Goal: Information Seeking & Learning: Learn about a topic

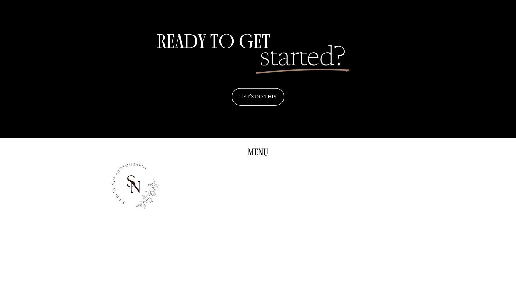
scroll to position [1247, 0]
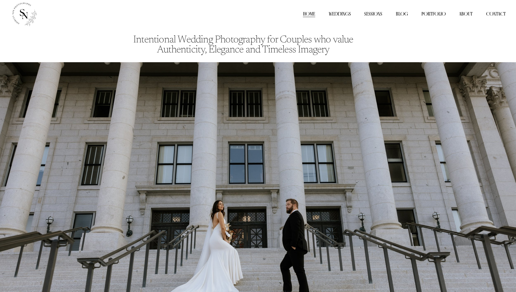
click at [333, 13] on link "Weddings" at bounding box center [340, 13] width 22 height 7
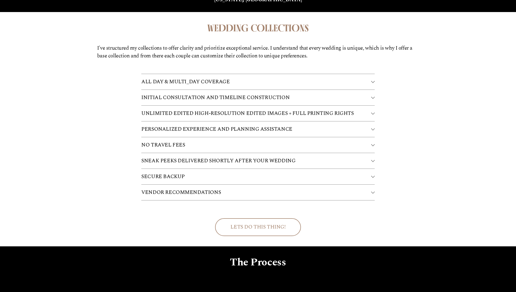
scroll to position [1210, 0]
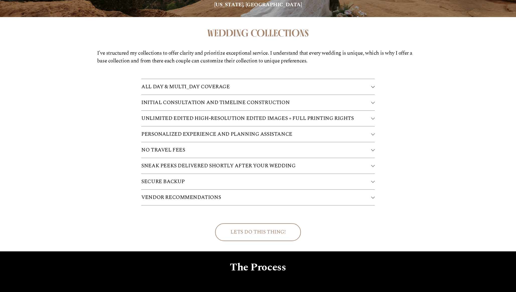
click at [213, 83] on span "ALL DAY & MULTI_DAY COVERAGE" at bounding box center [256, 87] width 230 height 8
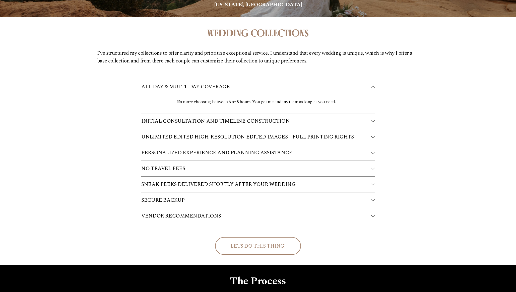
click at [229, 117] on span "INITIAL CONSULTATION AND TIMELINE CONSTRUCTION" at bounding box center [256, 121] width 230 height 8
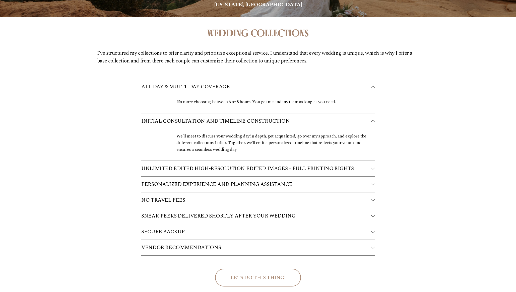
click at [226, 161] on button "UNLIMITED EDITED HIGH-RESOLUTION EDITED IMAGES + FULL PRINTING RIGHTS" at bounding box center [258, 169] width 234 height 16
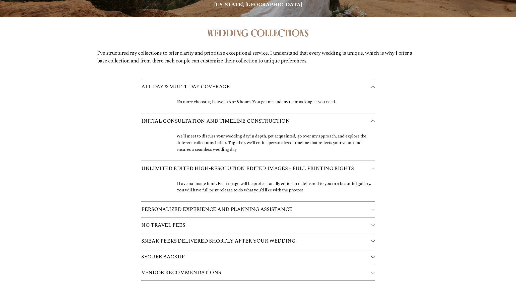
click at [223, 206] on span "PERSONALIZED EXPERIENCE AND PLANNING ASSISTANCE" at bounding box center [256, 210] width 230 height 8
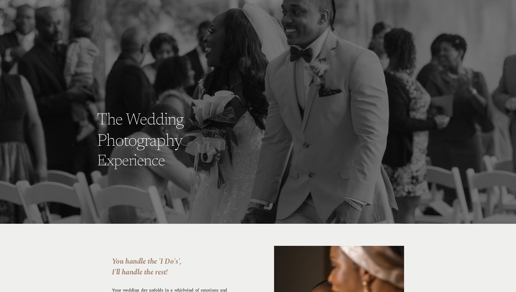
scroll to position [0, 0]
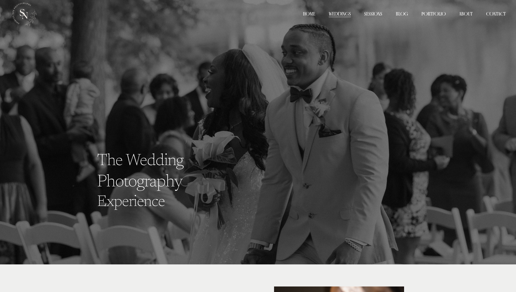
click at [372, 8] on div "Home Weddings Sessions Blog Portfolio Weddings" at bounding box center [258, 14] width 496 height 27
click at [372, 11] on link "Sessions" at bounding box center [373, 13] width 18 height 7
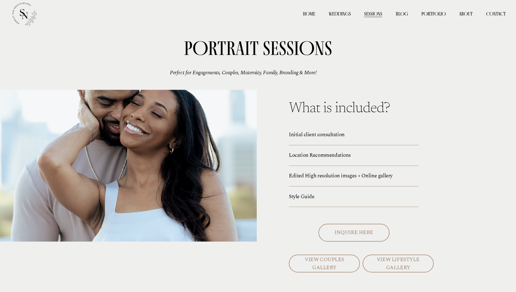
click at [319, 135] on p "Initial client consultation" at bounding box center [332, 135] width 86 height 8
click at [312, 151] on div "PORTRAIT Sessions . Perfect for Engagements, Couples, Maternity, Family, Brandi…" at bounding box center [258, 166] width 516 height 276
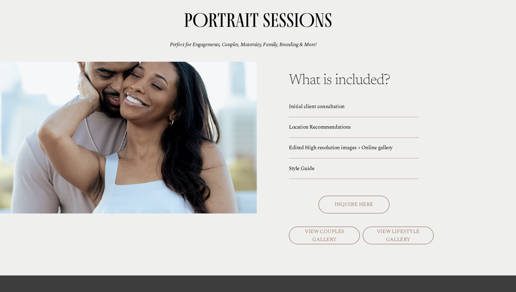
scroll to position [27, 0]
